Goal: Answer question/provide support

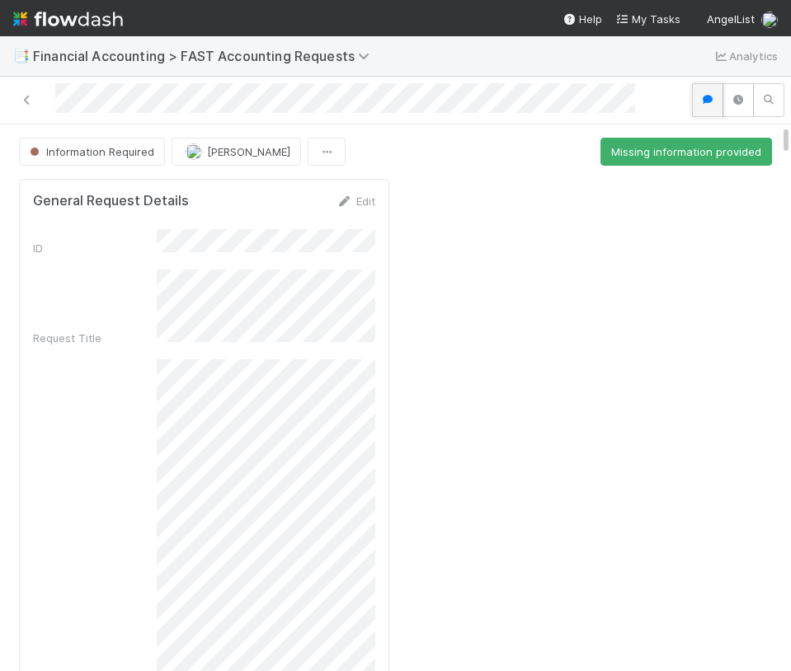
click at [703, 101] on icon "button" at bounding box center [707, 100] width 16 height 10
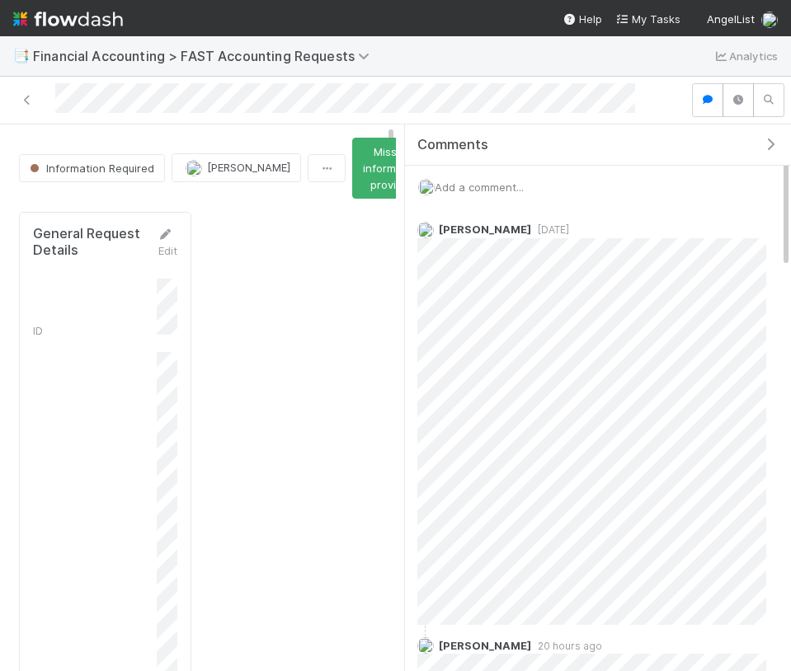
click at [771, 143] on icon "button" at bounding box center [770, 144] width 16 height 13
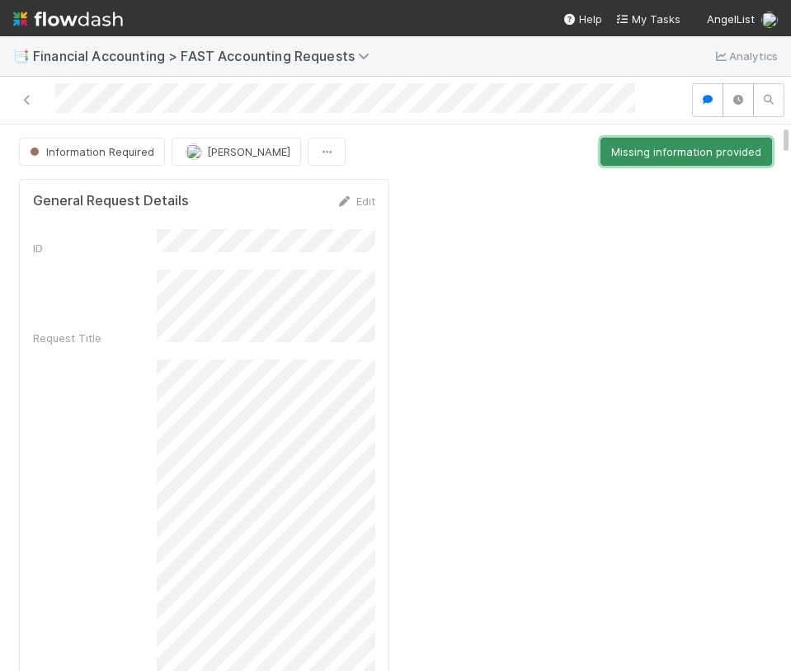
click at [771, 143] on button "Missing information provided" at bounding box center [686, 152] width 172 height 28
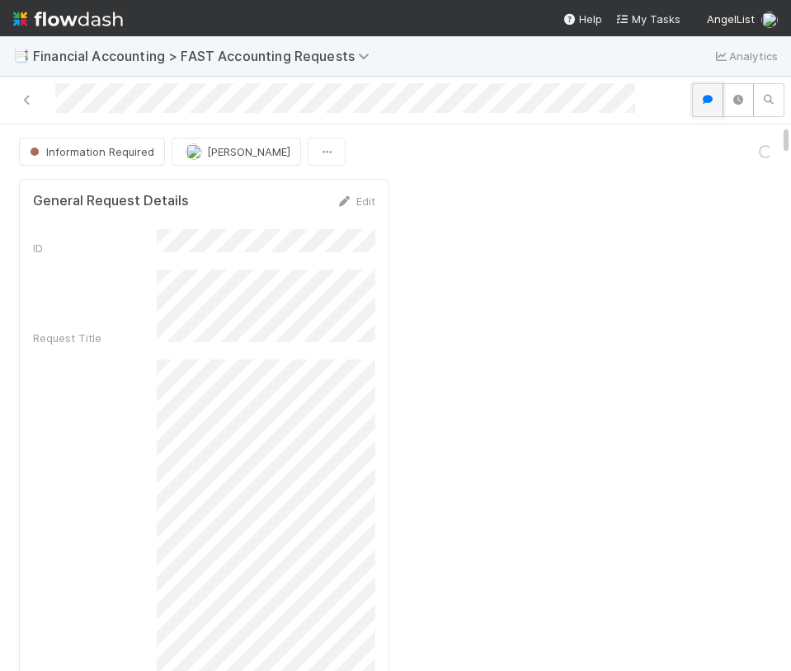
click at [708, 104] on icon "button" at bounding box center [707, 100] width 16 height 10
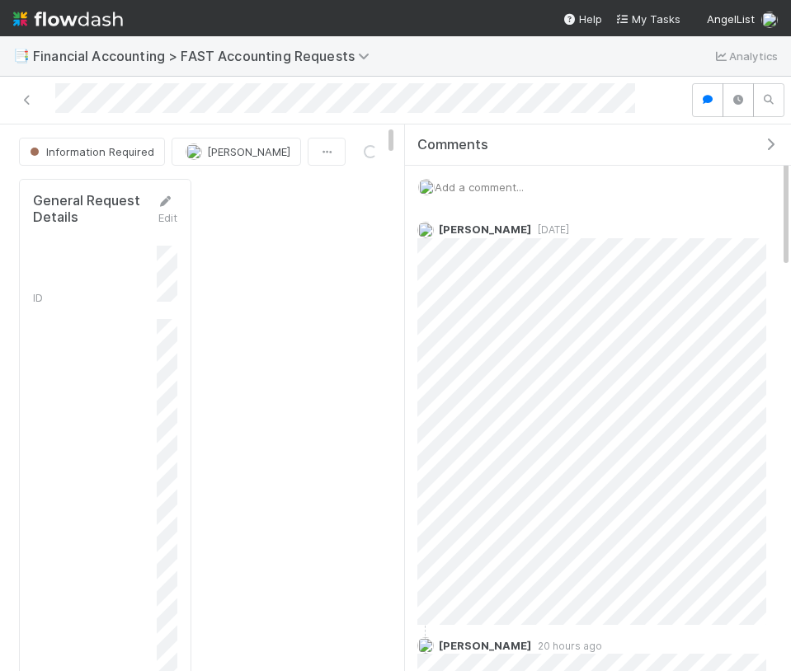
click at [778, 144] on button "button" at bounding box center [774, 144] width 34 height 15
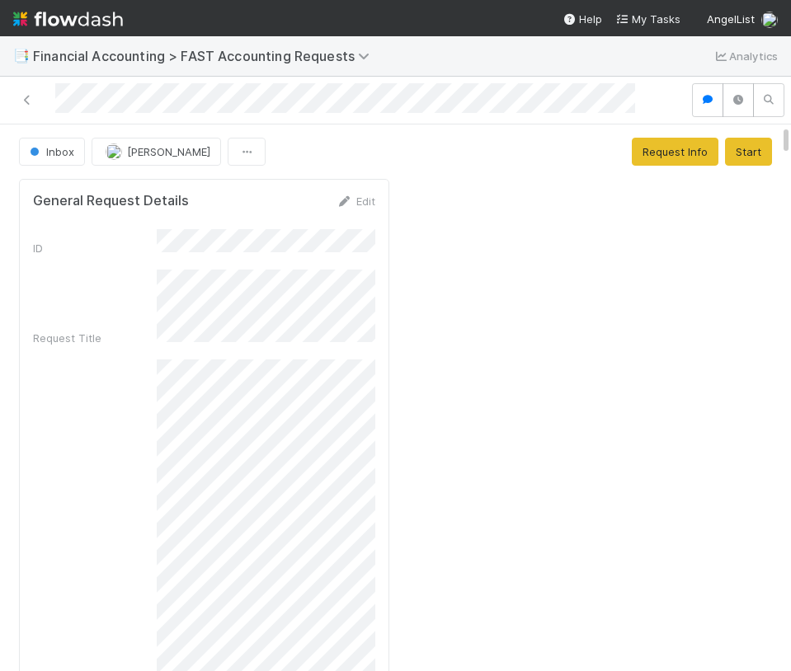
click at [153, 402] on div "Request Details" at bounding box center [204, 575] width 342 height 430
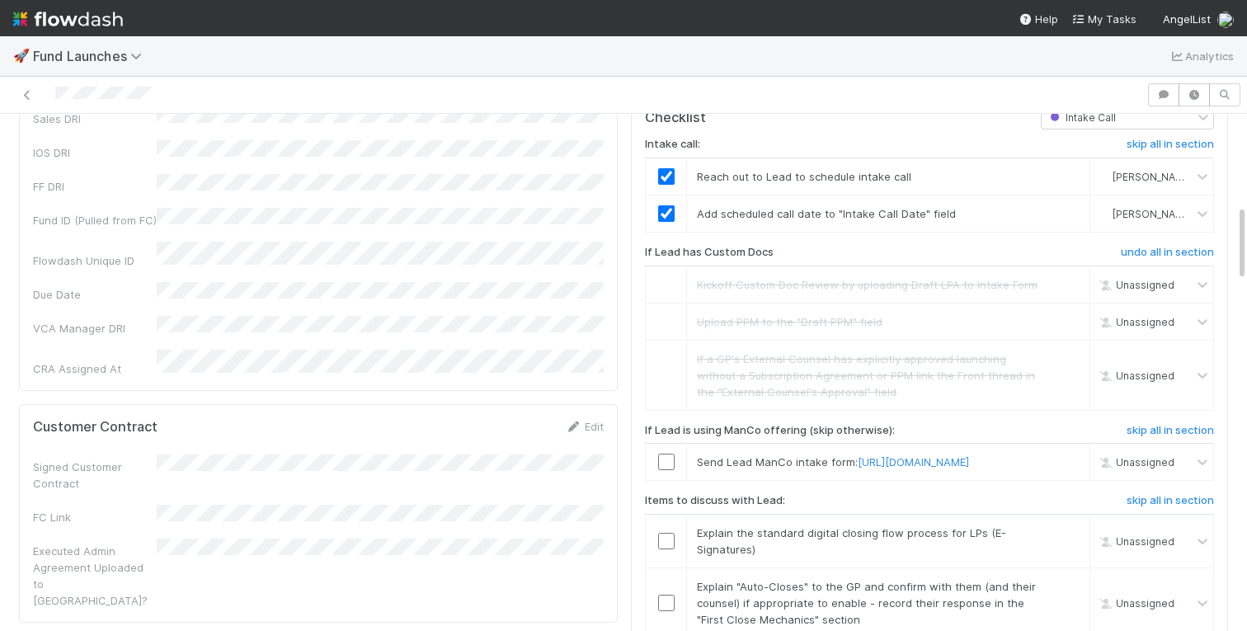
scroll to position [615, 0]
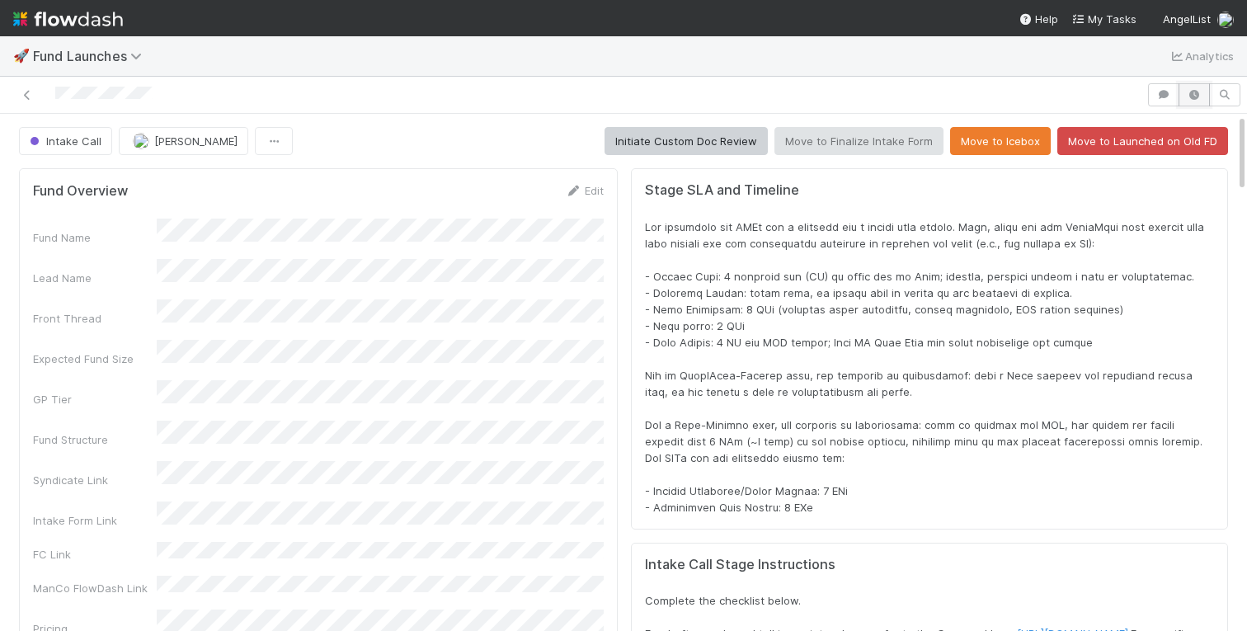
click at [1193, 96] on icon "button" at bounding box center [1194, 95] width 16 height 10
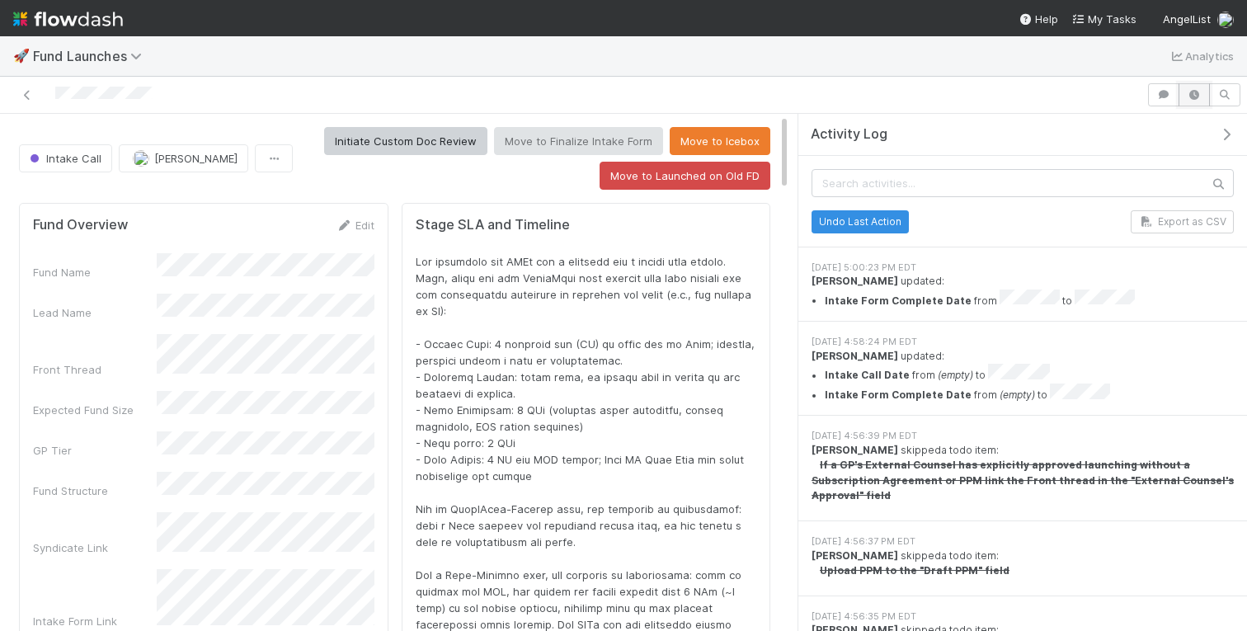
click at [1193, 96] on icon "button" at bounding box center [1194, 95] width 16 height 10
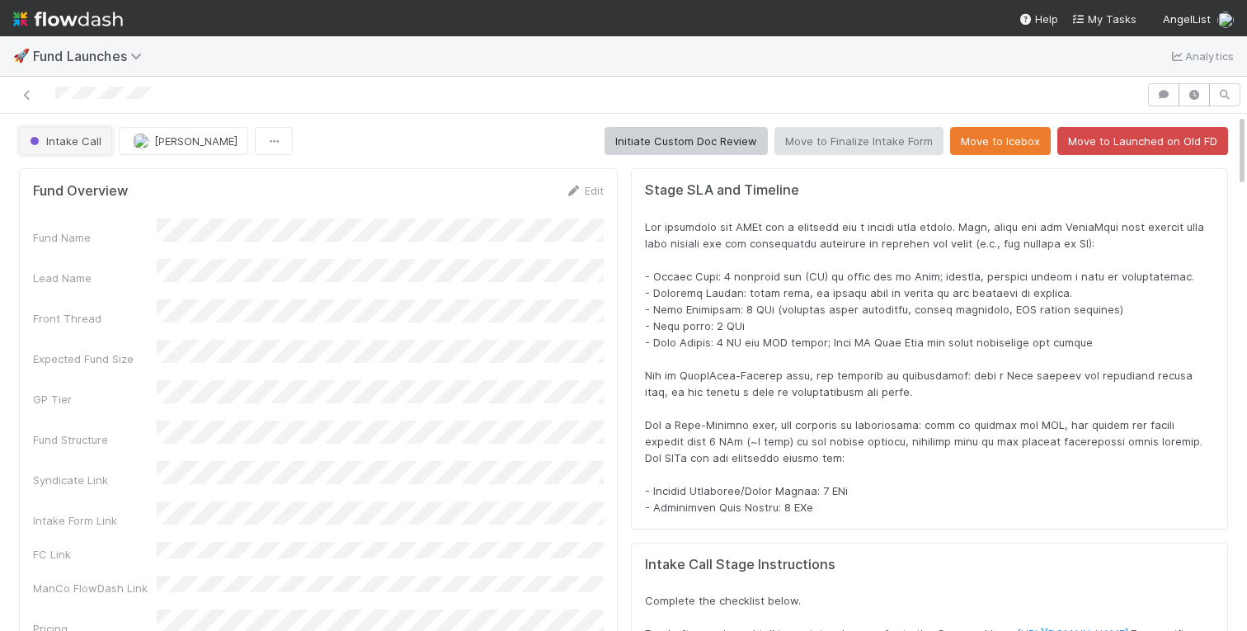
click at [89, 136] on span "Intake Call" at bounding box center [63, 140] width 75 height 13
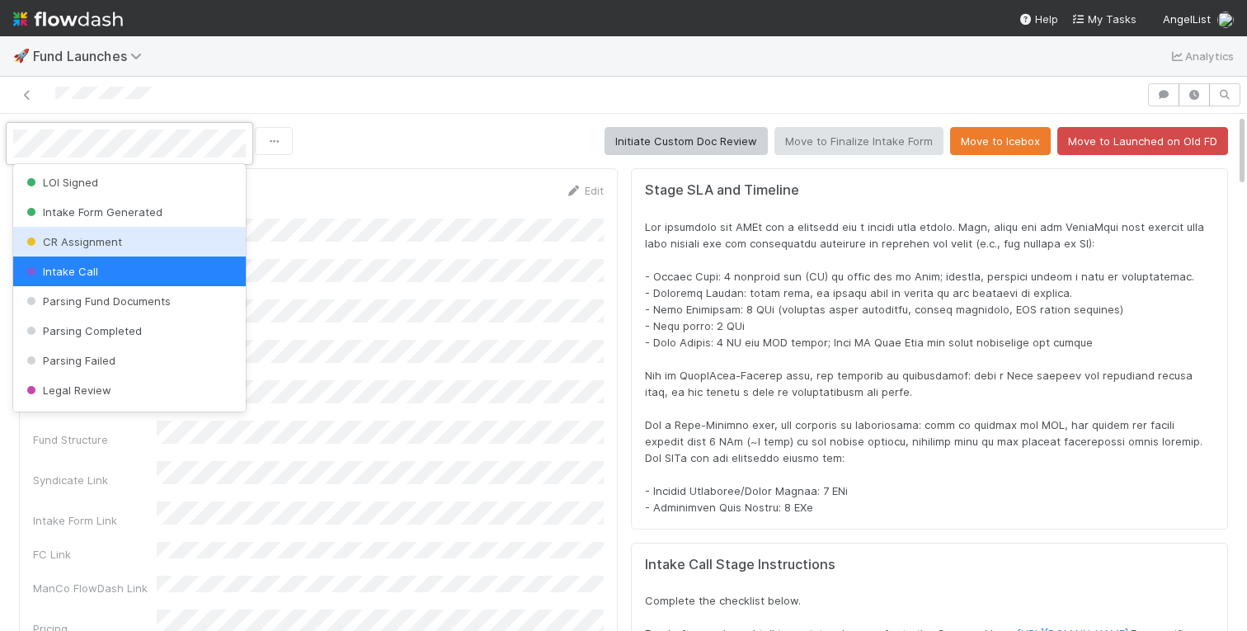
click at [416, 128] on div at bounding box center [623, 315] width 1247 height 631
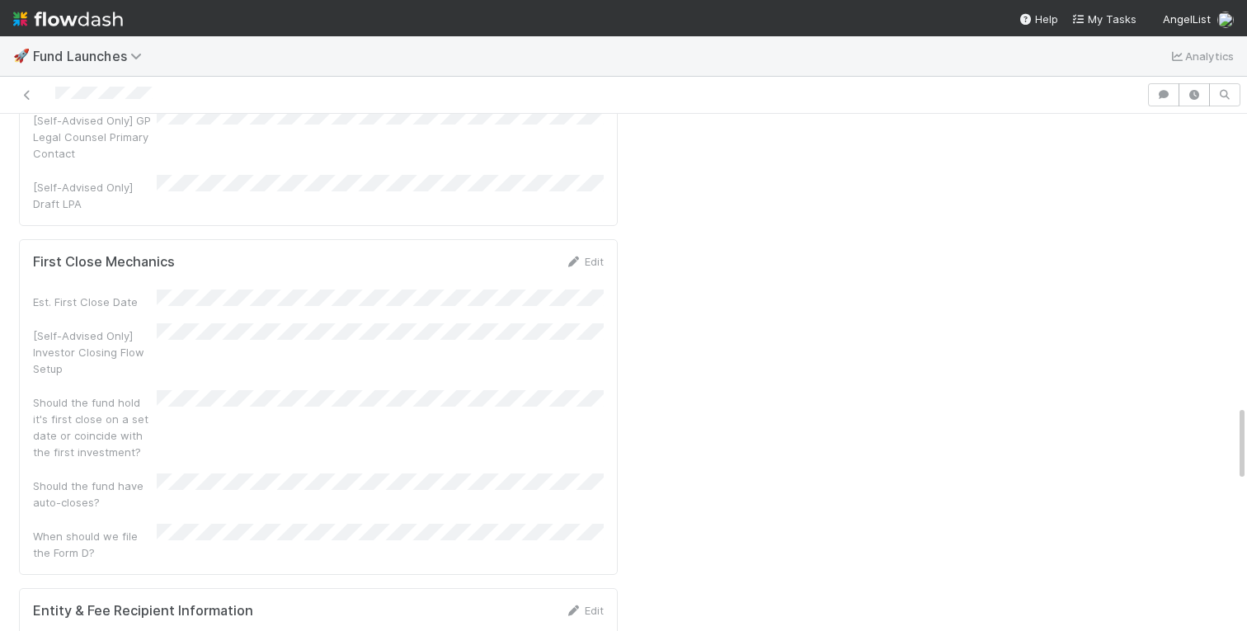
scroll to position [1957, 0]
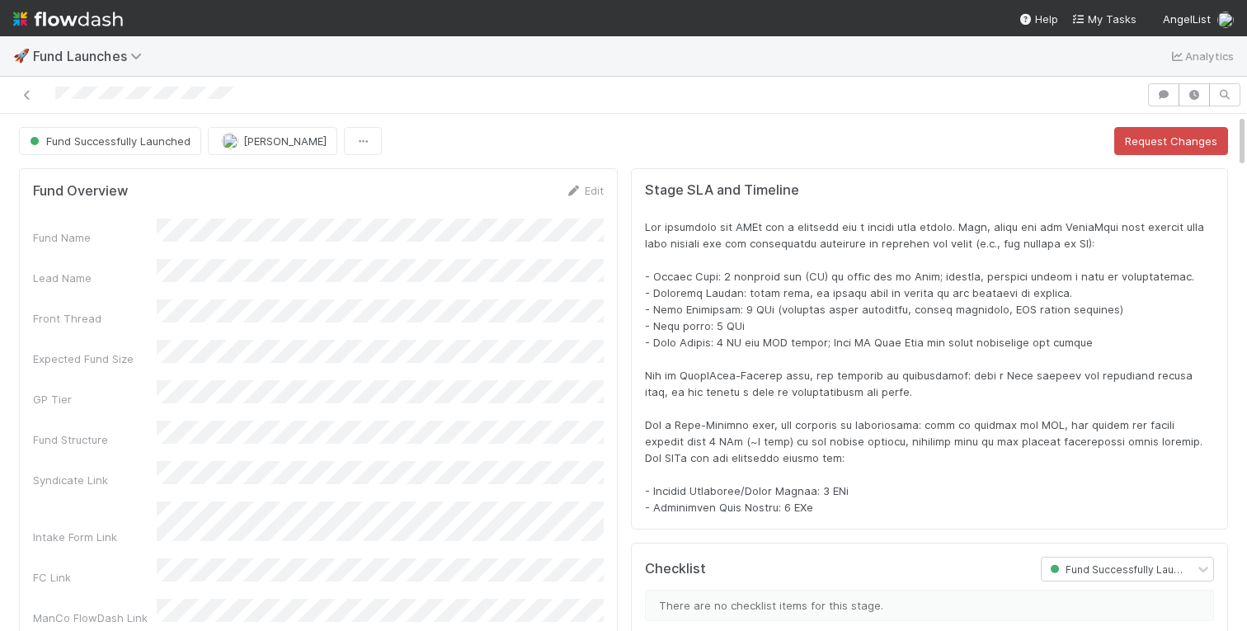
scroll to position [335, 1181]
click at [1170, 98] on icon "button" at bounding box center [1164, 95] width 16 height 10
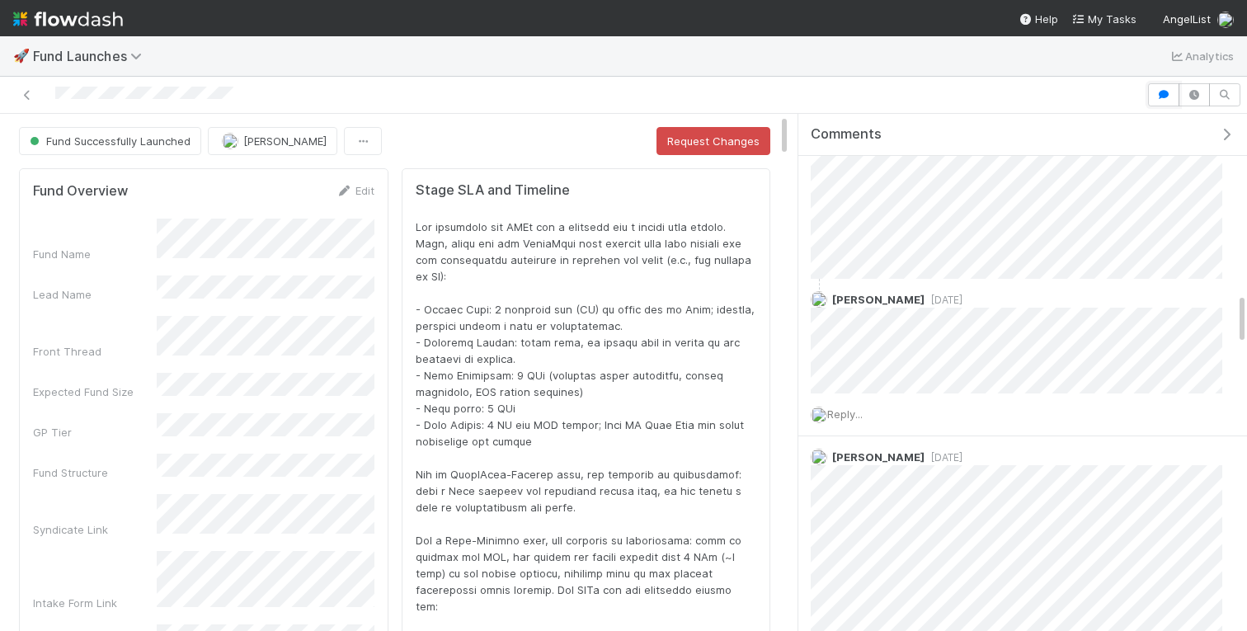
scroll to position [0, 0]
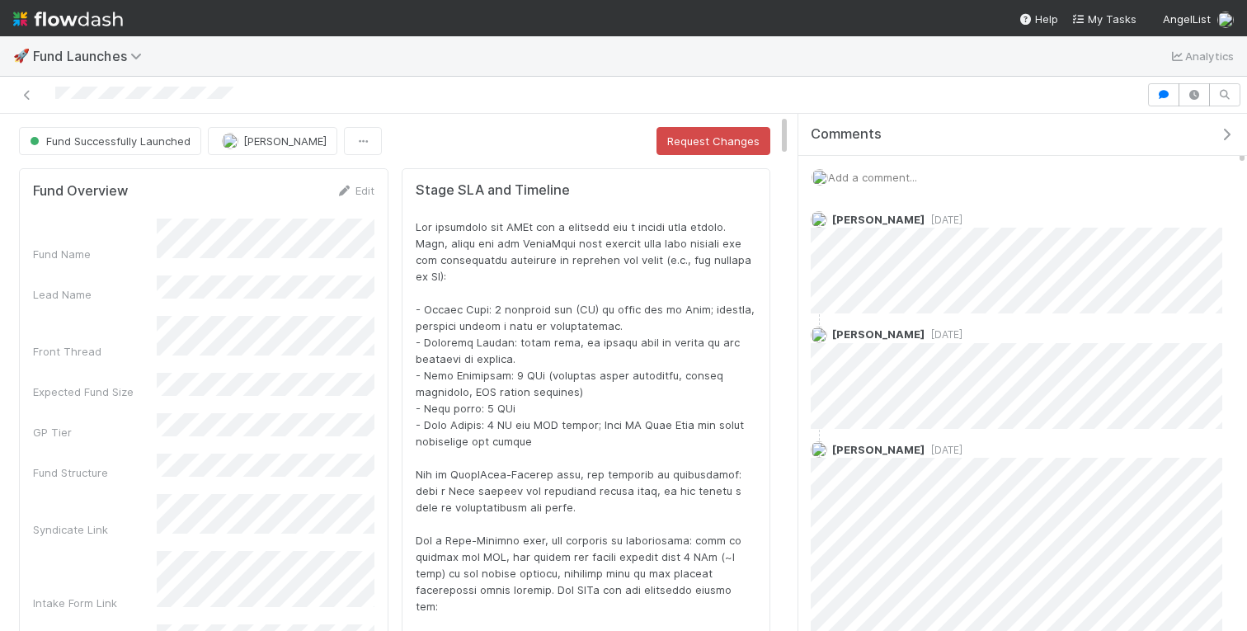
click at [1228, 136] on icon "button" at bounding box center [1226, 134] width 16 height 13
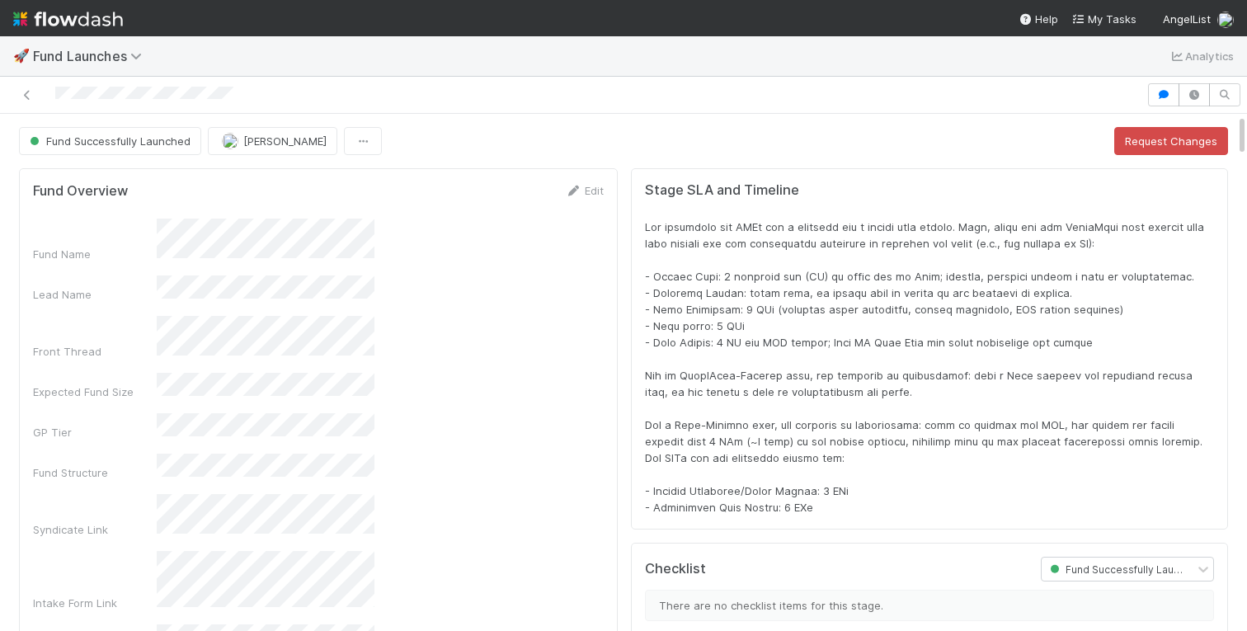
scroll to position [335, 1181]
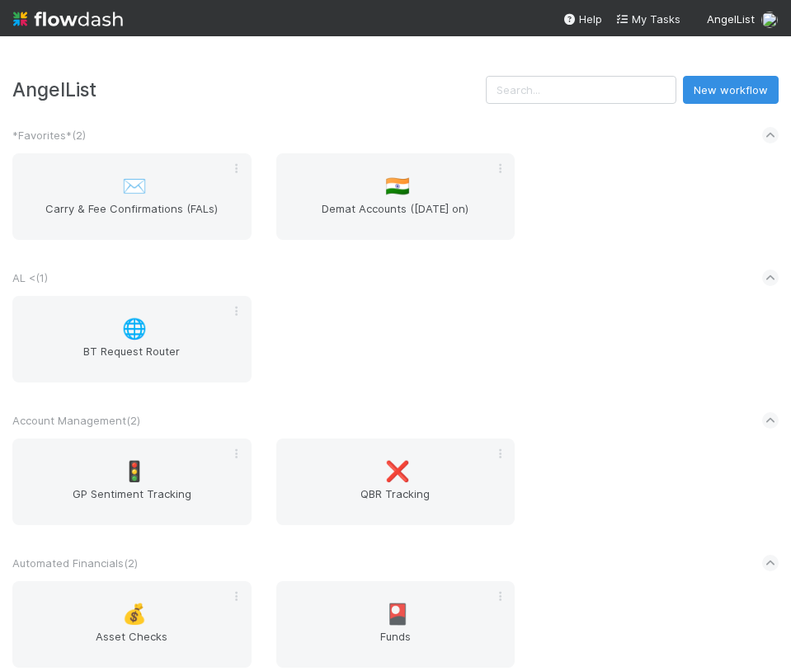
scroll to position [1172, 0]
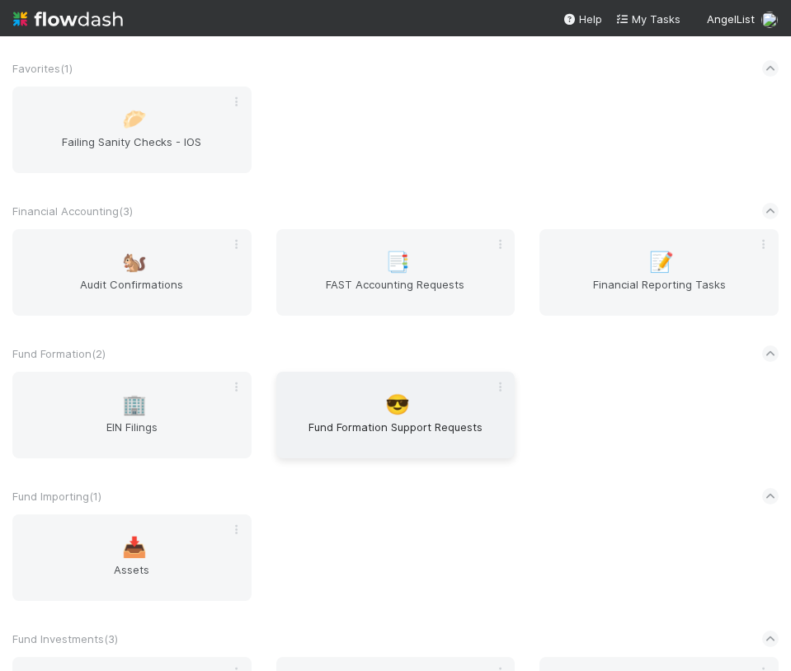
click at [398, 417] on div "😎 Fund Formation Support Requests" at bounding box center [395, 415] width 239 height 87
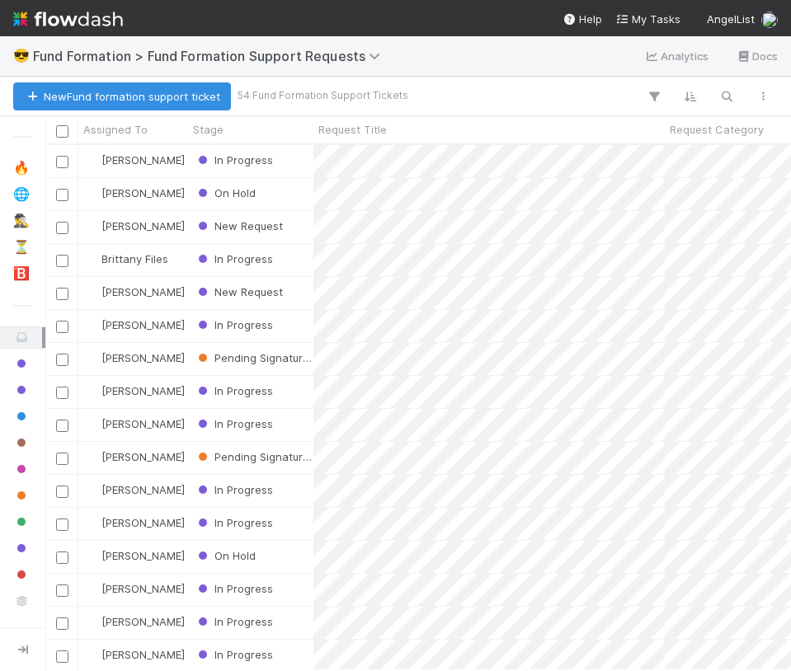
scroll to position [525, 746]
type input "seven hill"
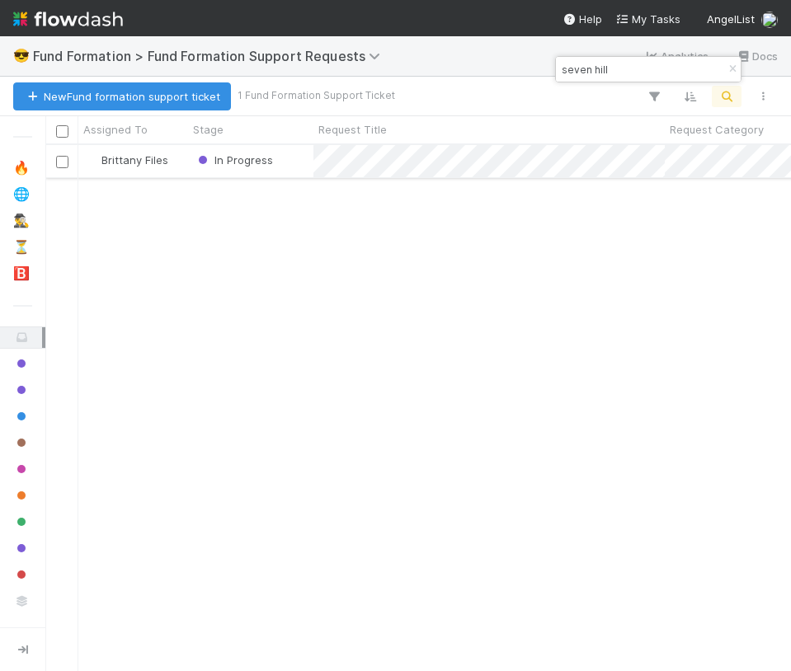
click at [309, 153] on div "In Progress" at bounding box center [250, 161] width 125 height 32
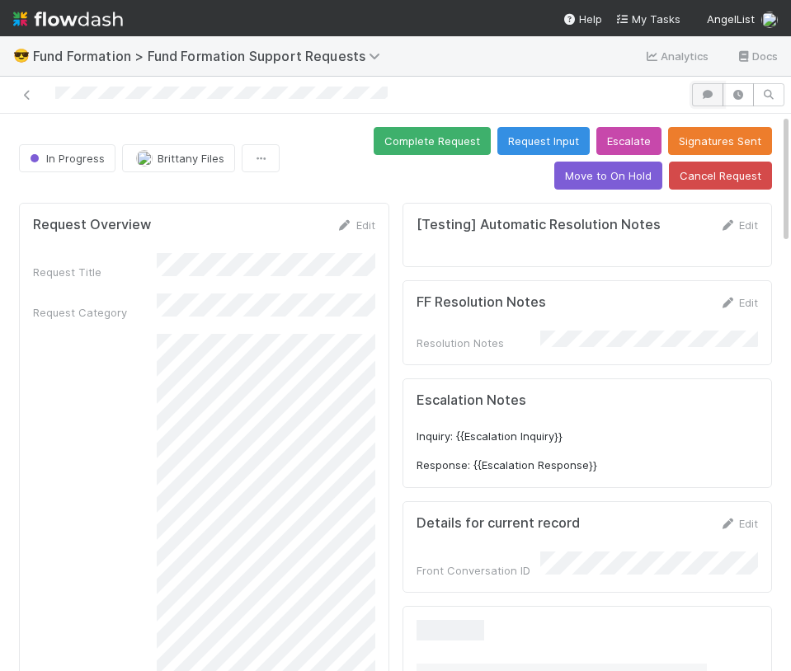
click at [715, 95] on icon "button" at bounding box center [707, 95] width 16 height 10
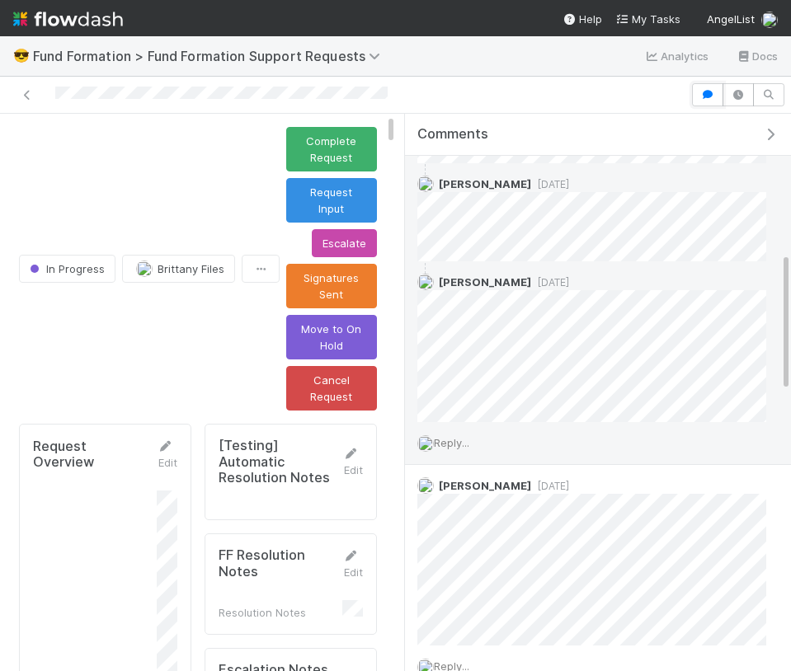
scroll to position [558, 0]
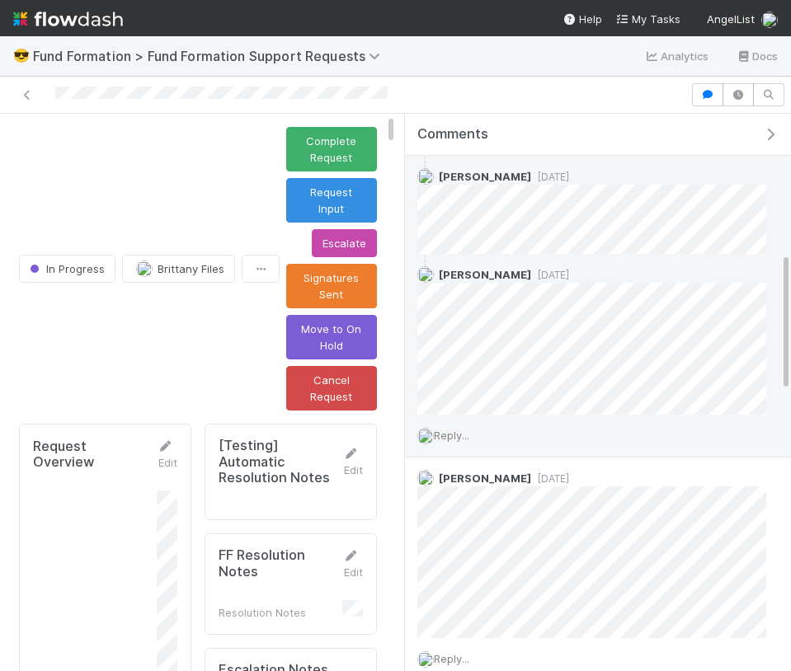
click at [464, 426] on div "Reply..." at bounding box center [592, 435] width 374 height 41
click at [462, 435] on span "Reply..." at bounding box center [451, 435] width 35 height 13
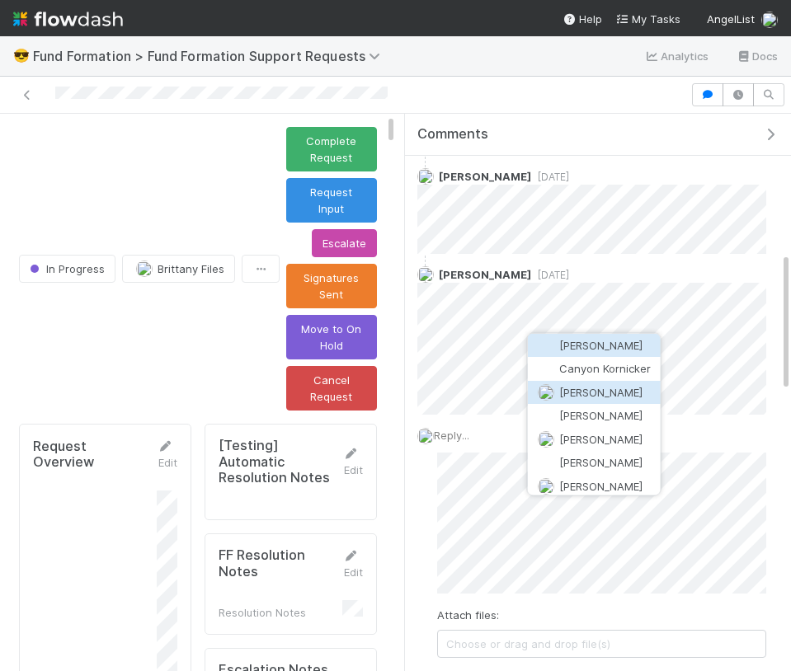
click at [617, 391] on span "Catherine Lambright" at bounding box center [600, 391] width 83 height 13
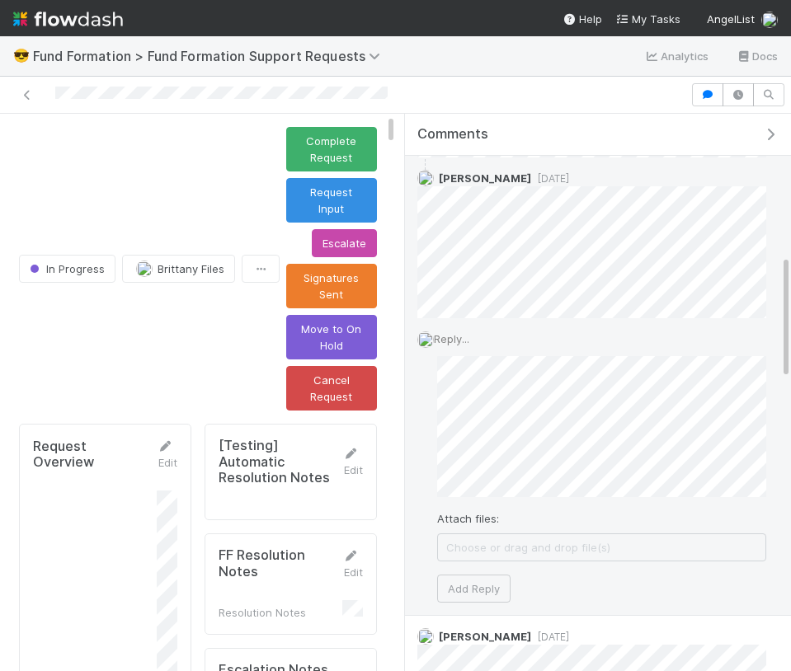
scroll to position [656, 0]
click at [473, 585] on button "Add Reply" at bounding box center [473, 587] width 73 height 28
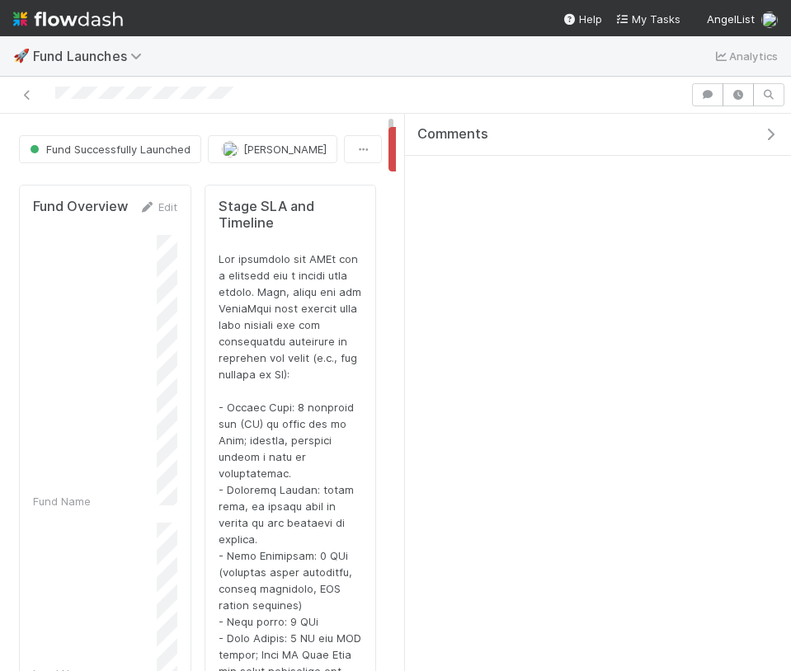
scroll to position [335, 329]
click at [762, 140] on icon "button" at bounding box center [770, 134] width 16 height 13
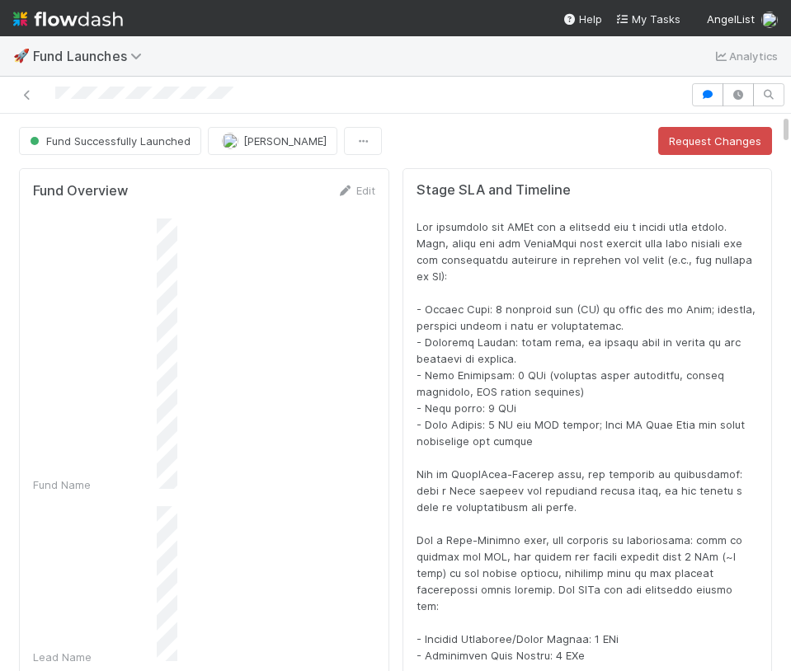
scroll to position [335, 725]
